Goal: Transaction & Acquisition: Purchase product/service

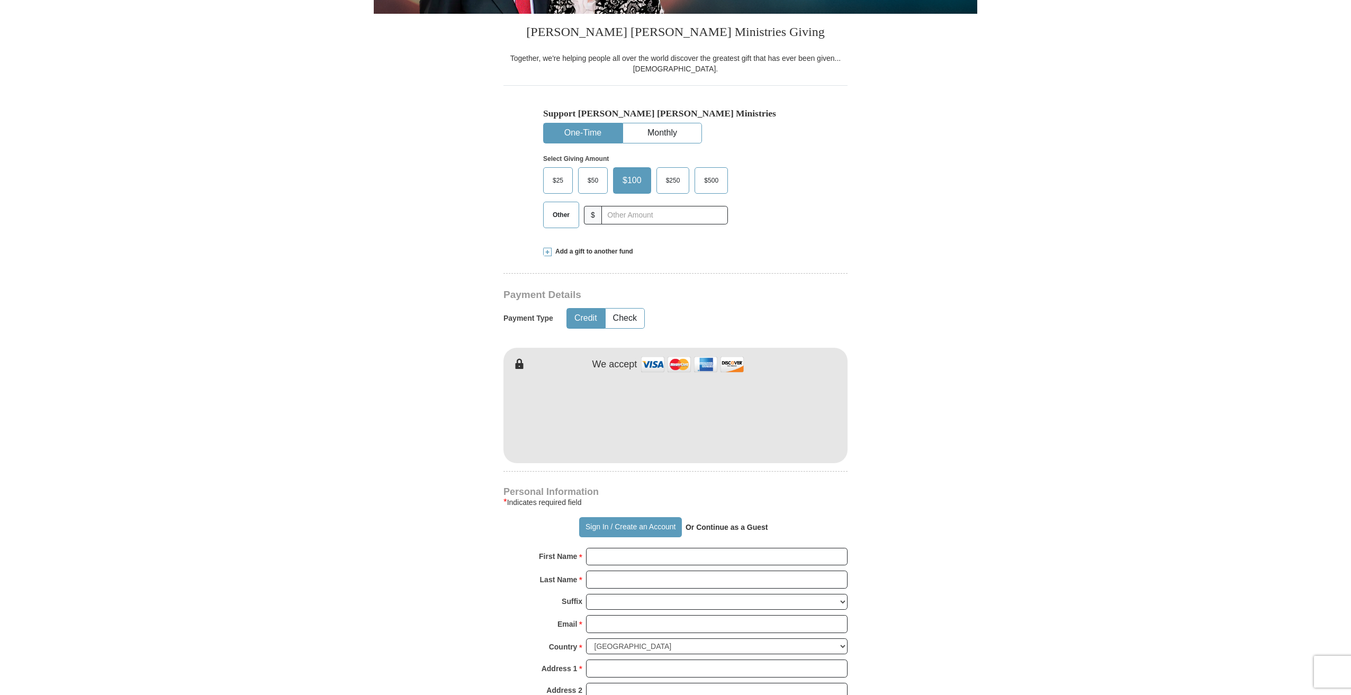
scroll to position [265, 0]
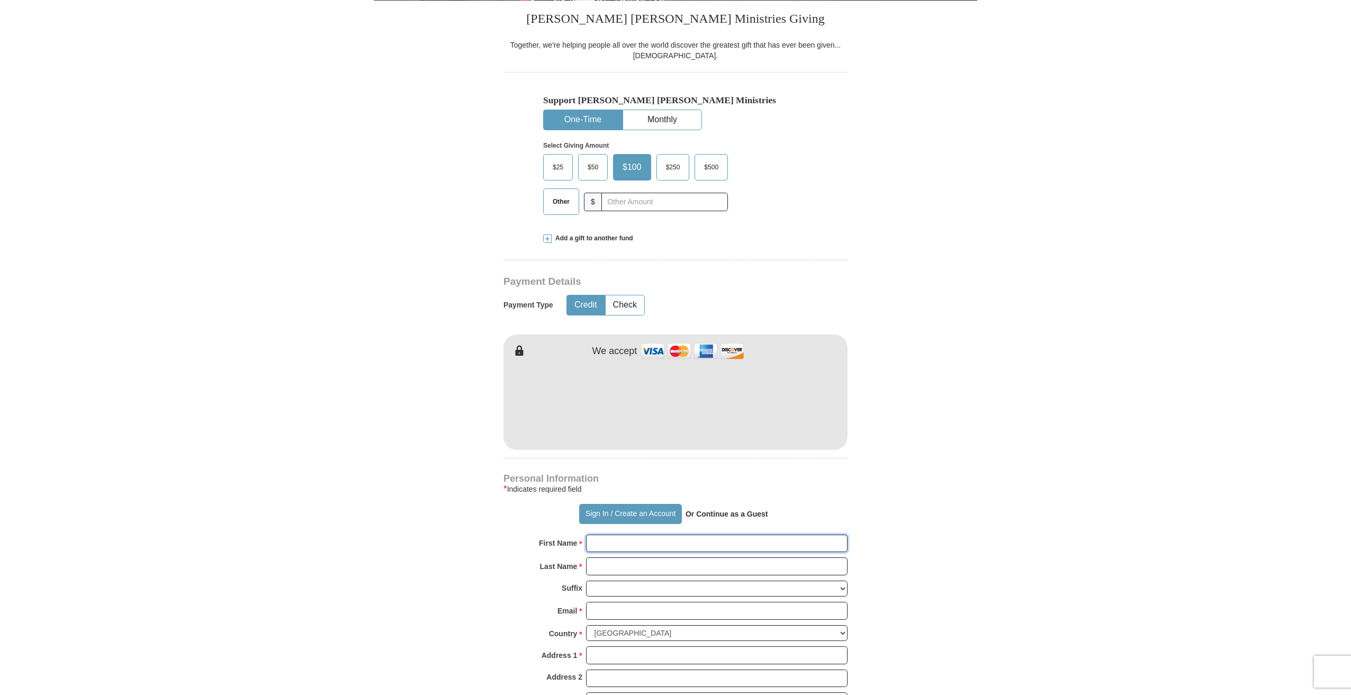
click at [607, 543] on input "First Name *" at bounding box center [717, 544] width 262 height 18
type input "[PERSON_NAME]"
type input "C"
type input "c"
type input "Corona"
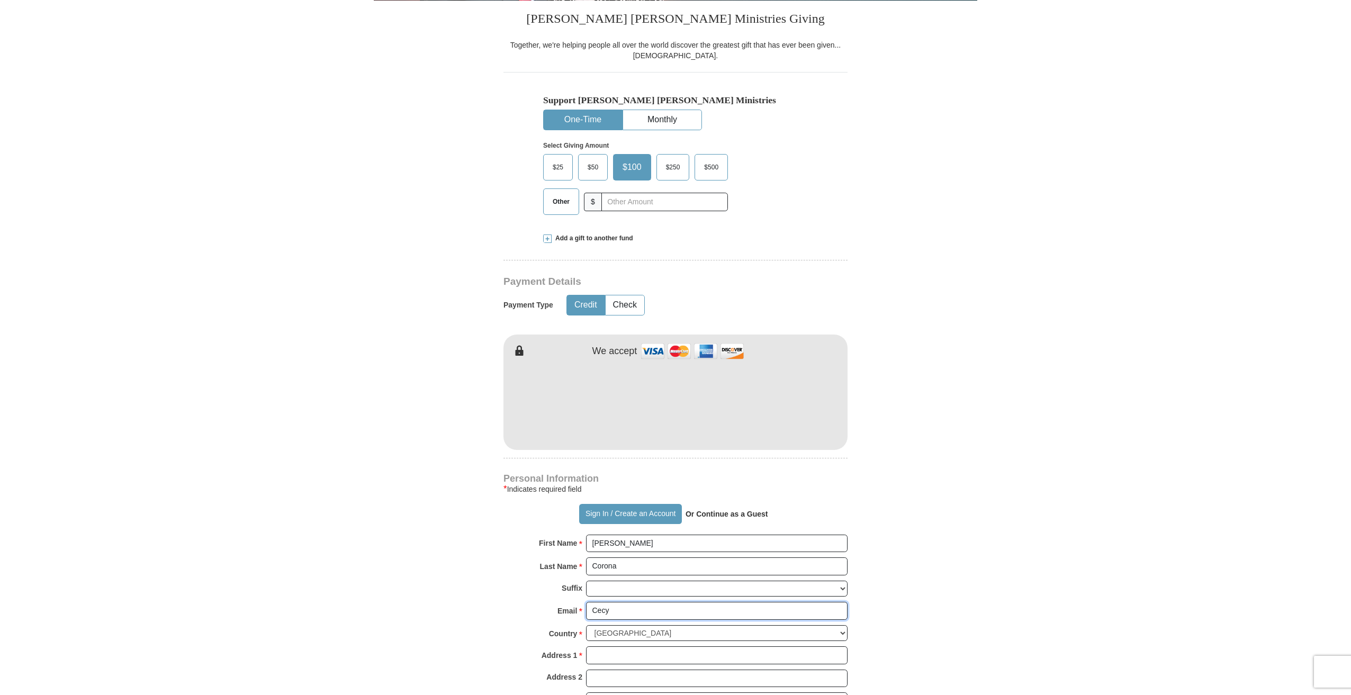
type input "[EMAIL_ADDRESS][DOMAIN_NAME]"
type input "[STREET_ADDRESS][PERSON_NAME]"
type input "[GEOGRAPHIC_DATA]"
select select "[GEOGRAPHIC_DATA]"
type input "79904"
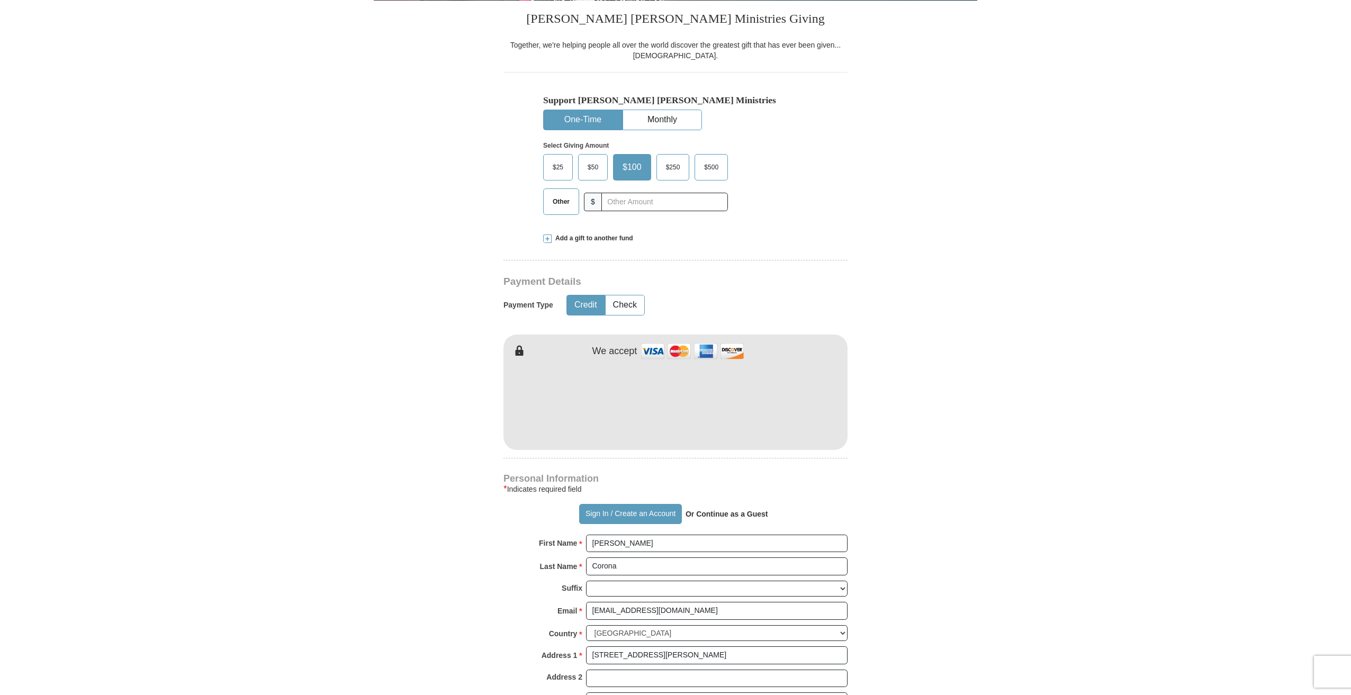
type input "9154015539"
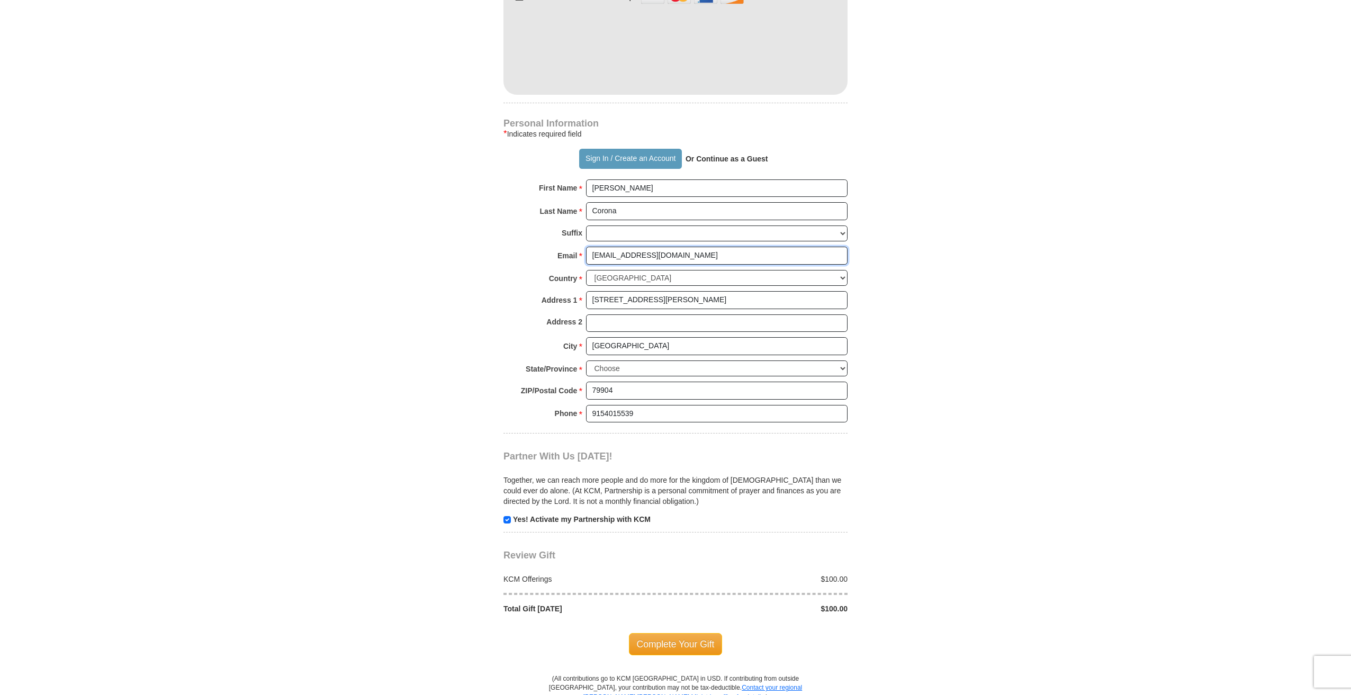
scroll to position [635, 0]
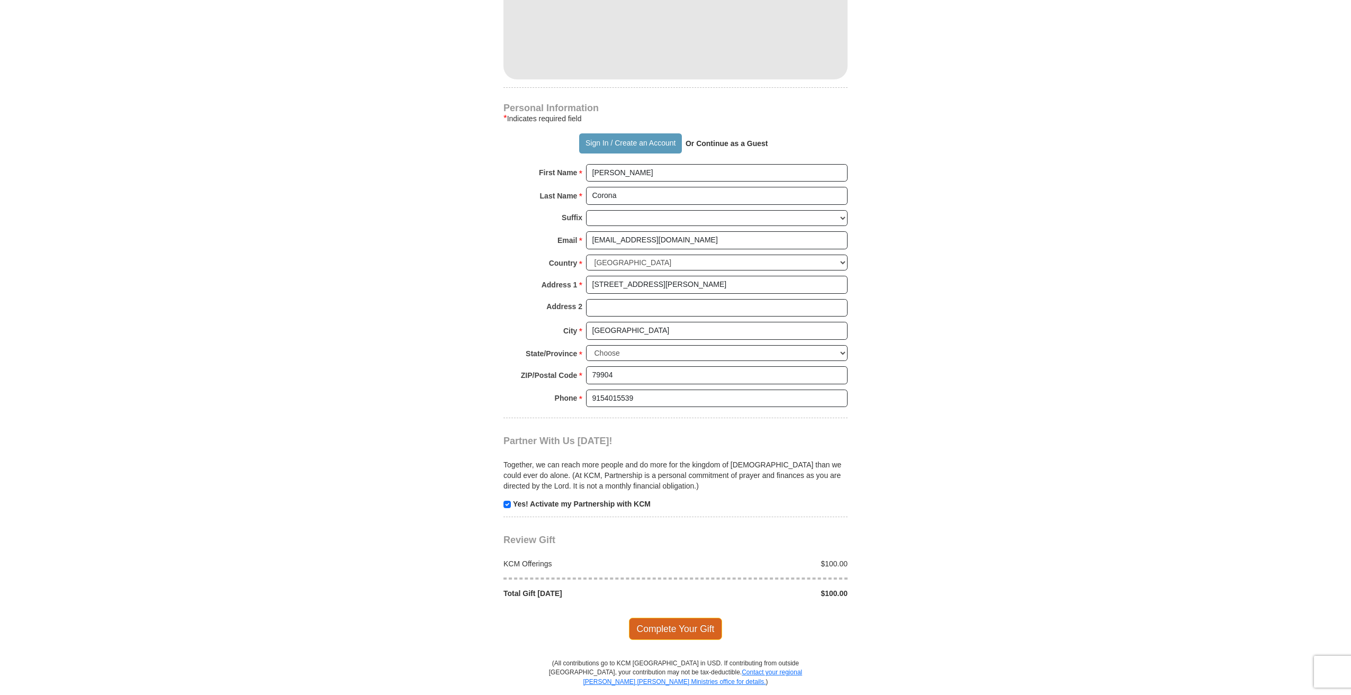
click at [671, 627] on span "Complete Your Gift" at bounding box center [676, 629] width 94 height 22
